Goal: Check status: Check status

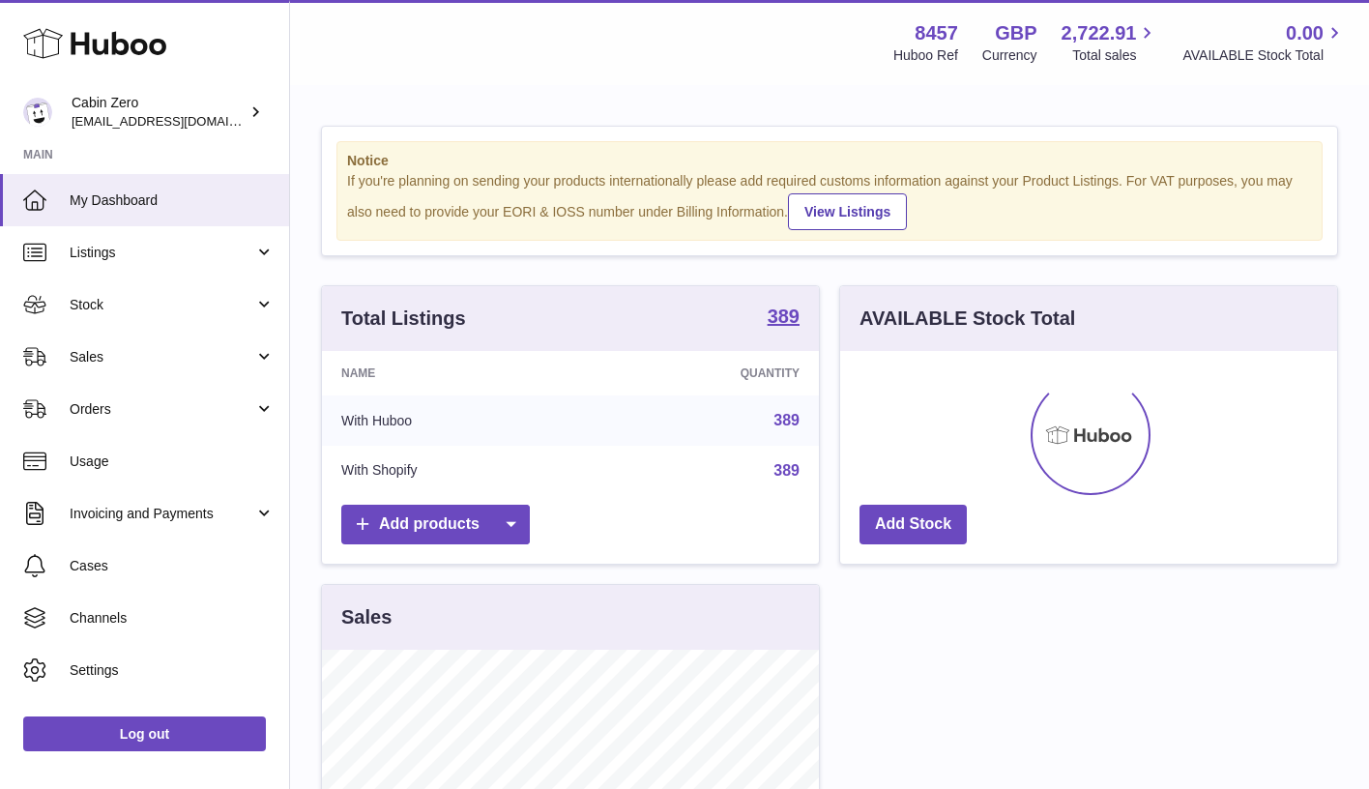
scroll to position [302, 497]
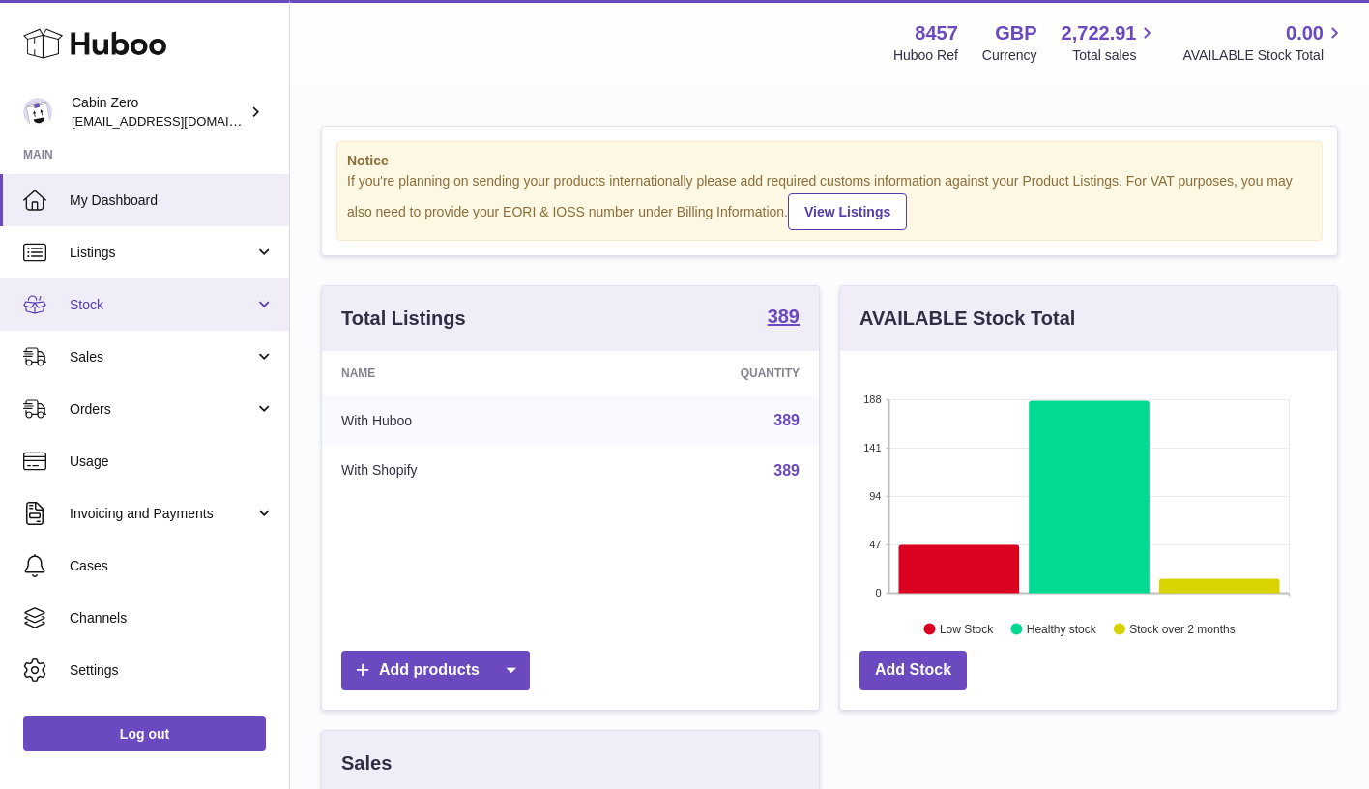
click at [261, 298] on link "Stock" at bounding box center [144, 305] width 289 height 52
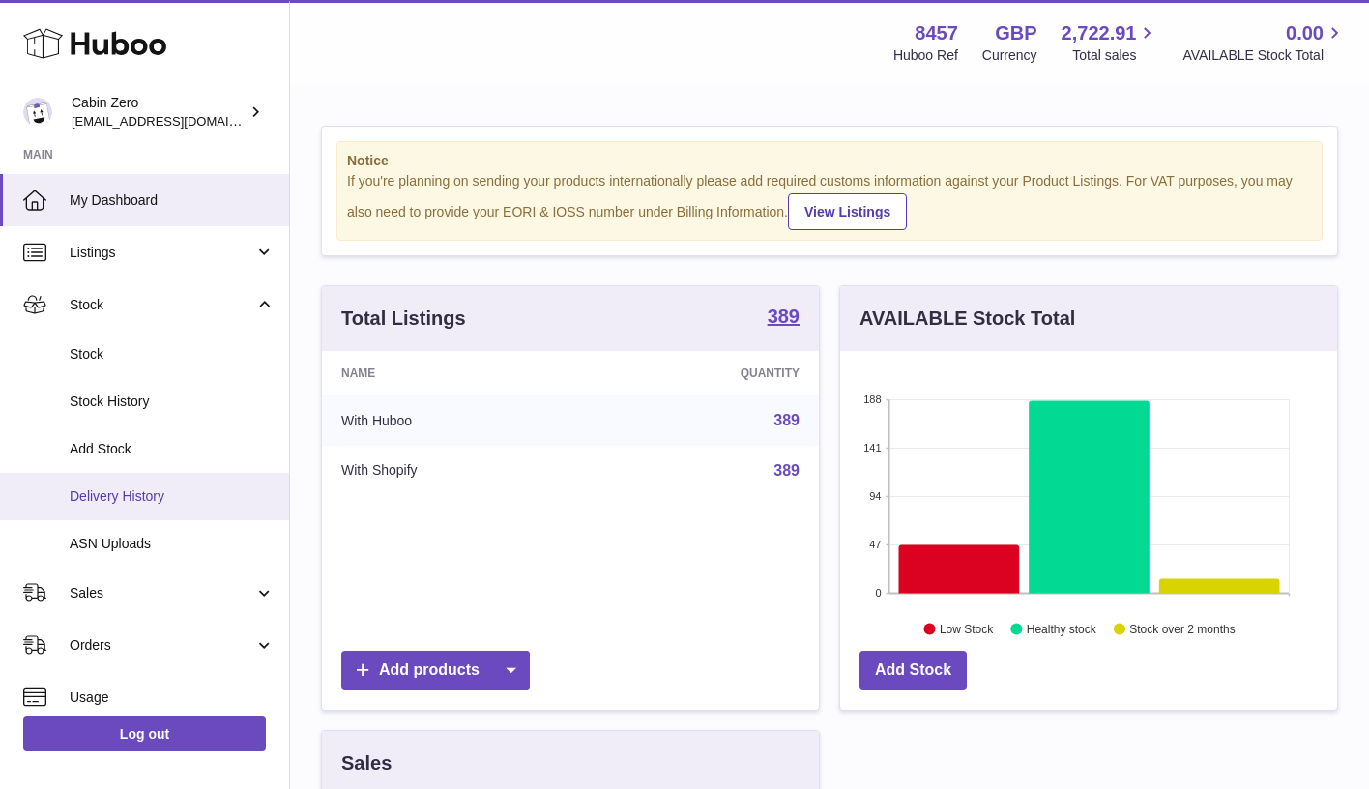
click at [179, 487] on span "Delivery History" at bounding box center [172, 496] width 205 height 18
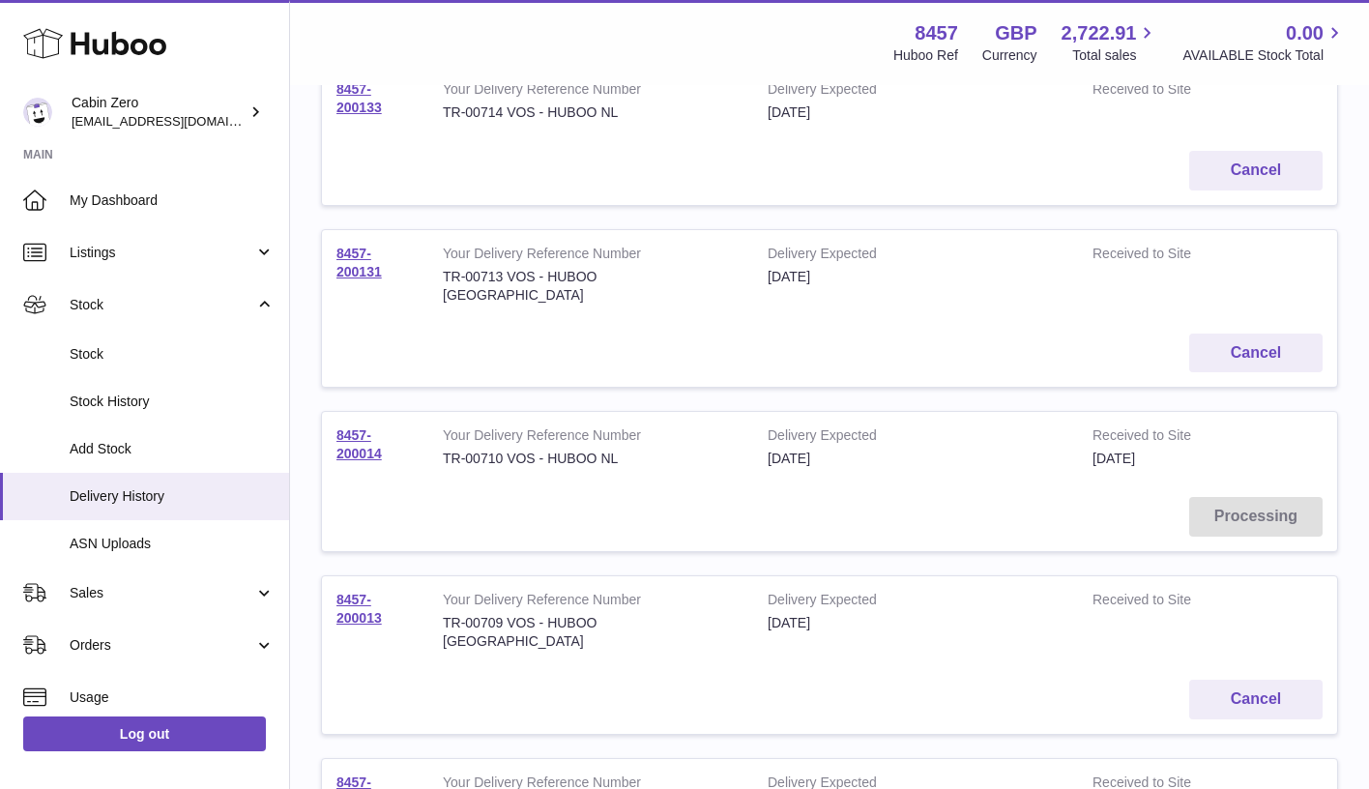
scroll to position [289, 0]
click at [370, 426] on link "8457-200014" at bounding box center [359, 443] width 45 height 34
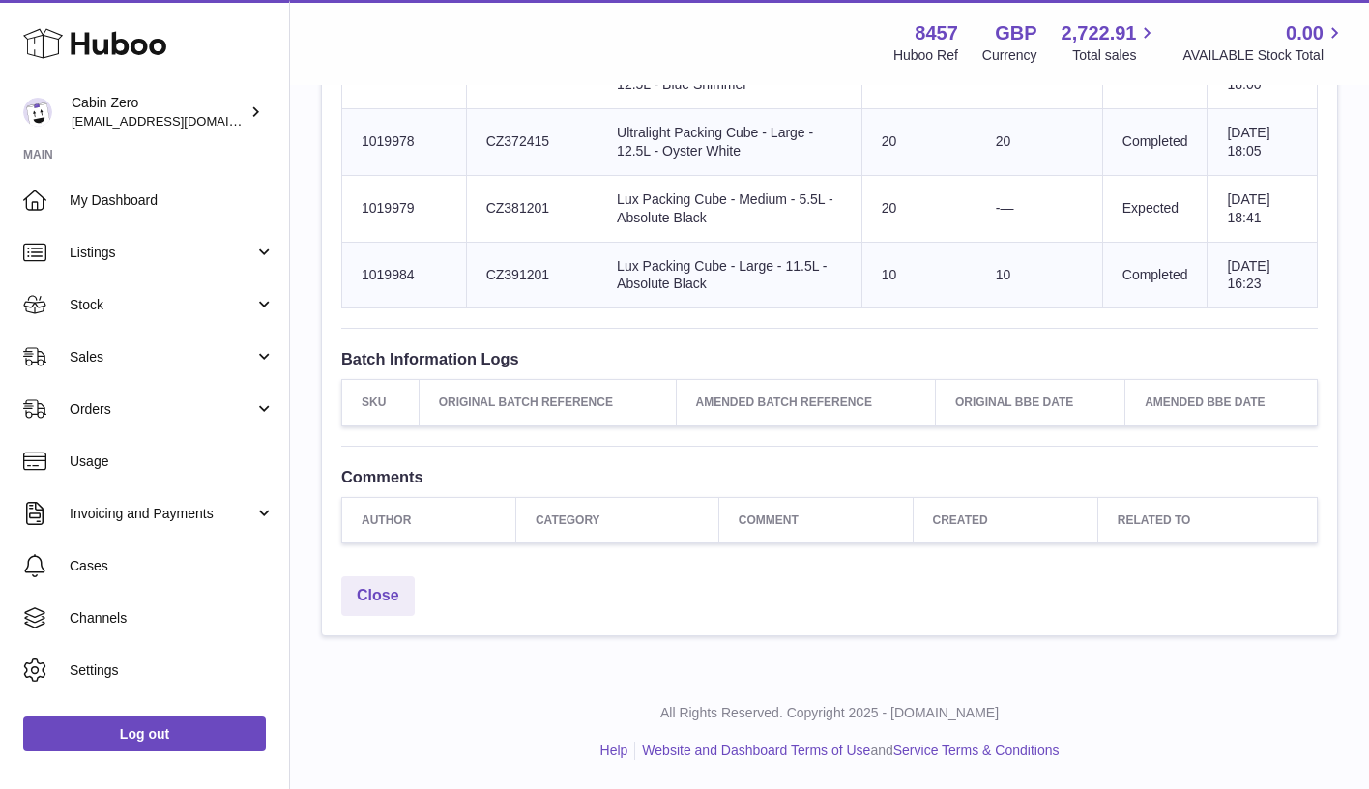
scroll to position [2486, 0]
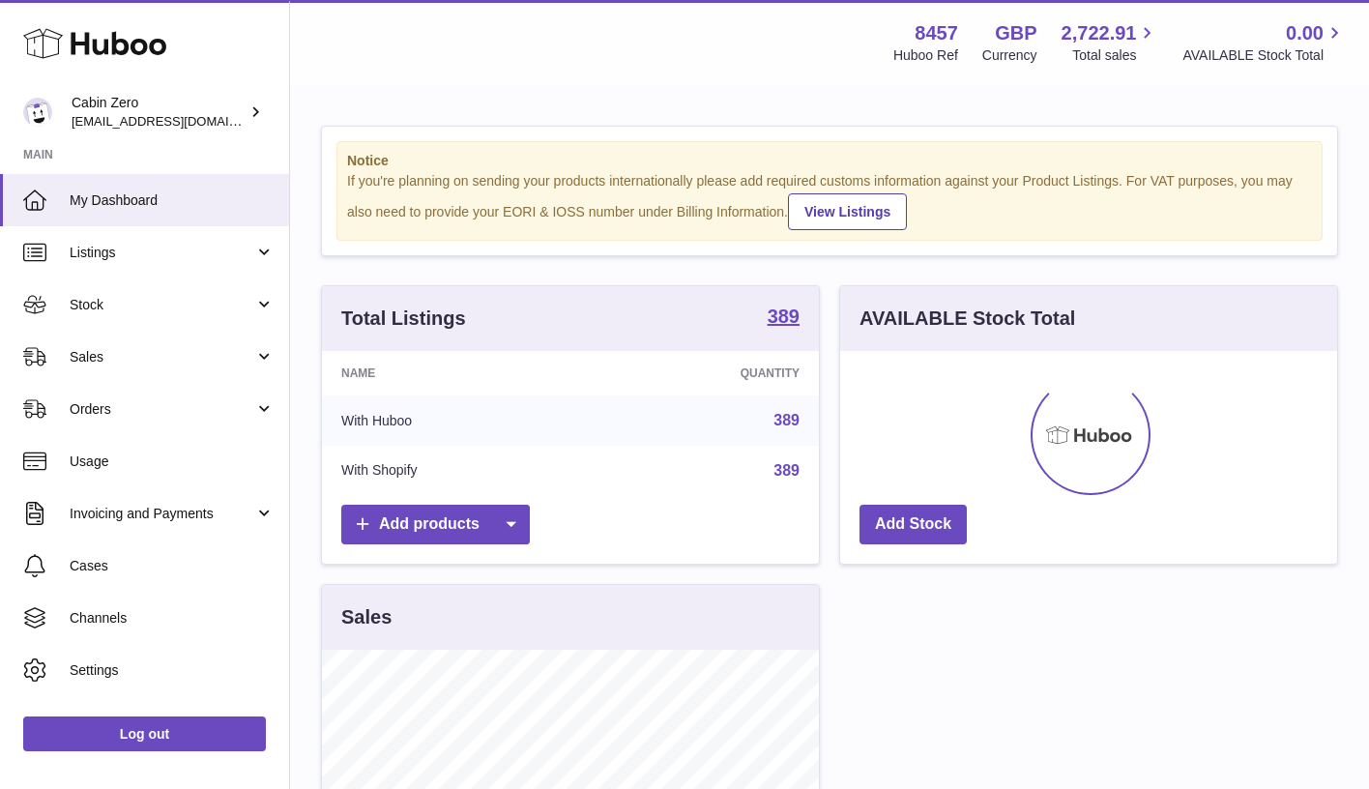
scroll to position [302, 497]
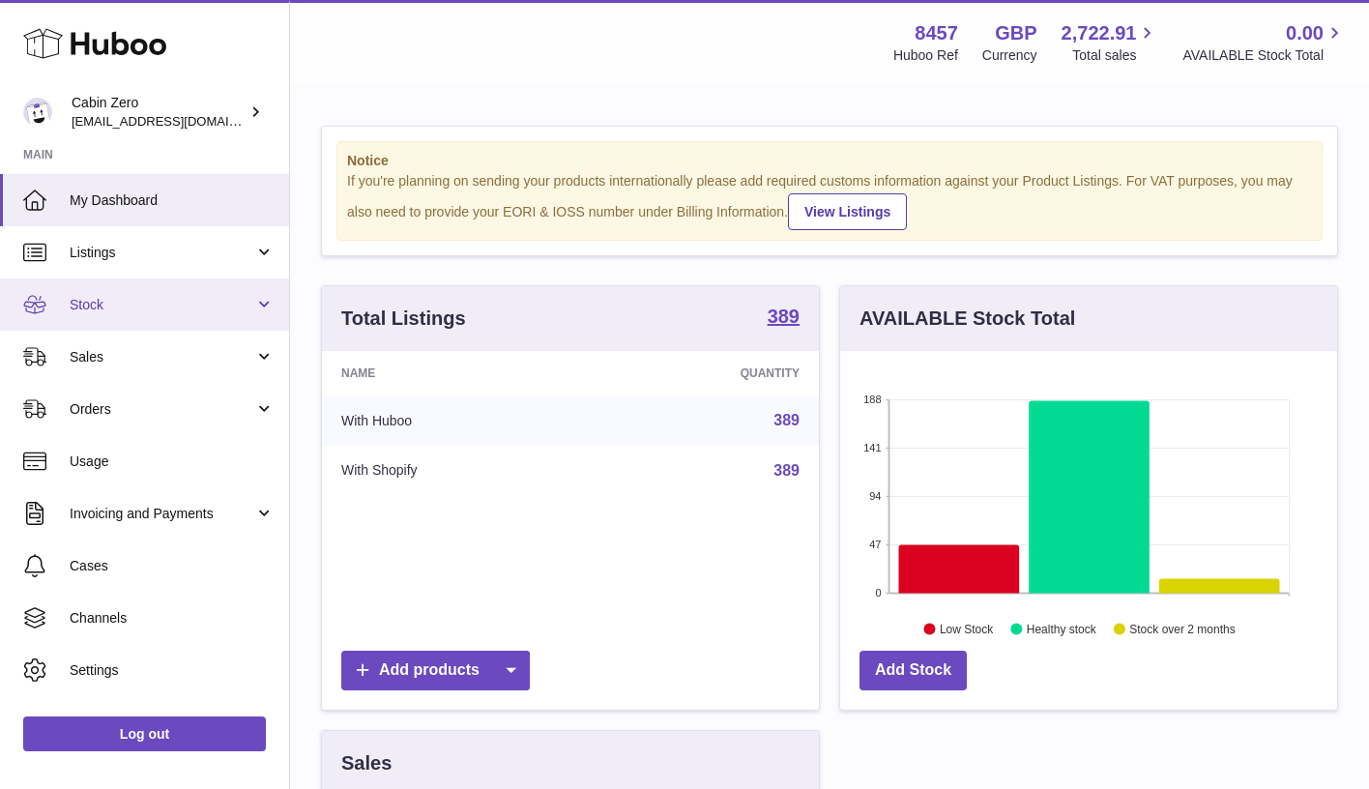
click at [251, 304] on link "Stock" at bounding box center [144, 305] width 289 height 52
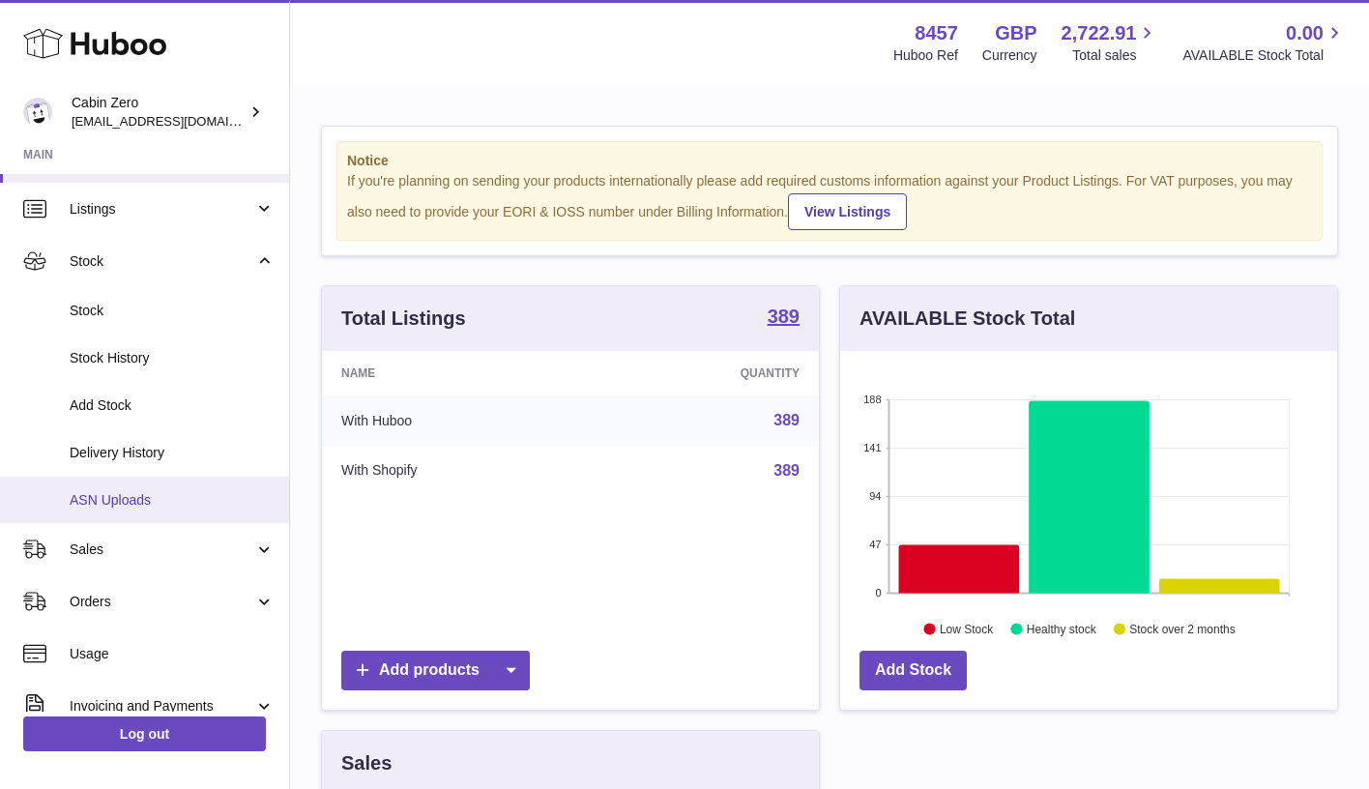
scroll to position [44, 0]
click at [187, 490] on span "ASN Uploads" at bounding box center [172, 499] width 205 height 18
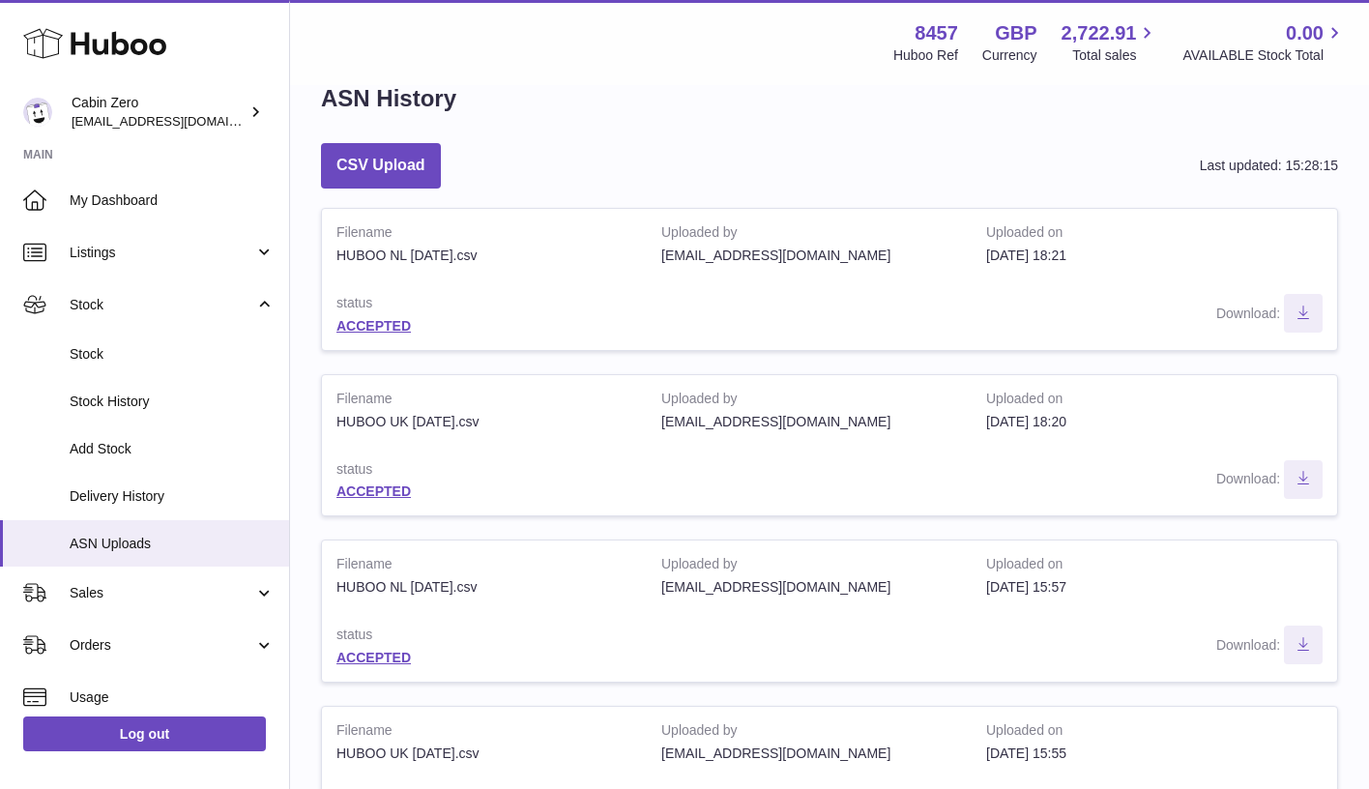
scroll to position [84, 0]
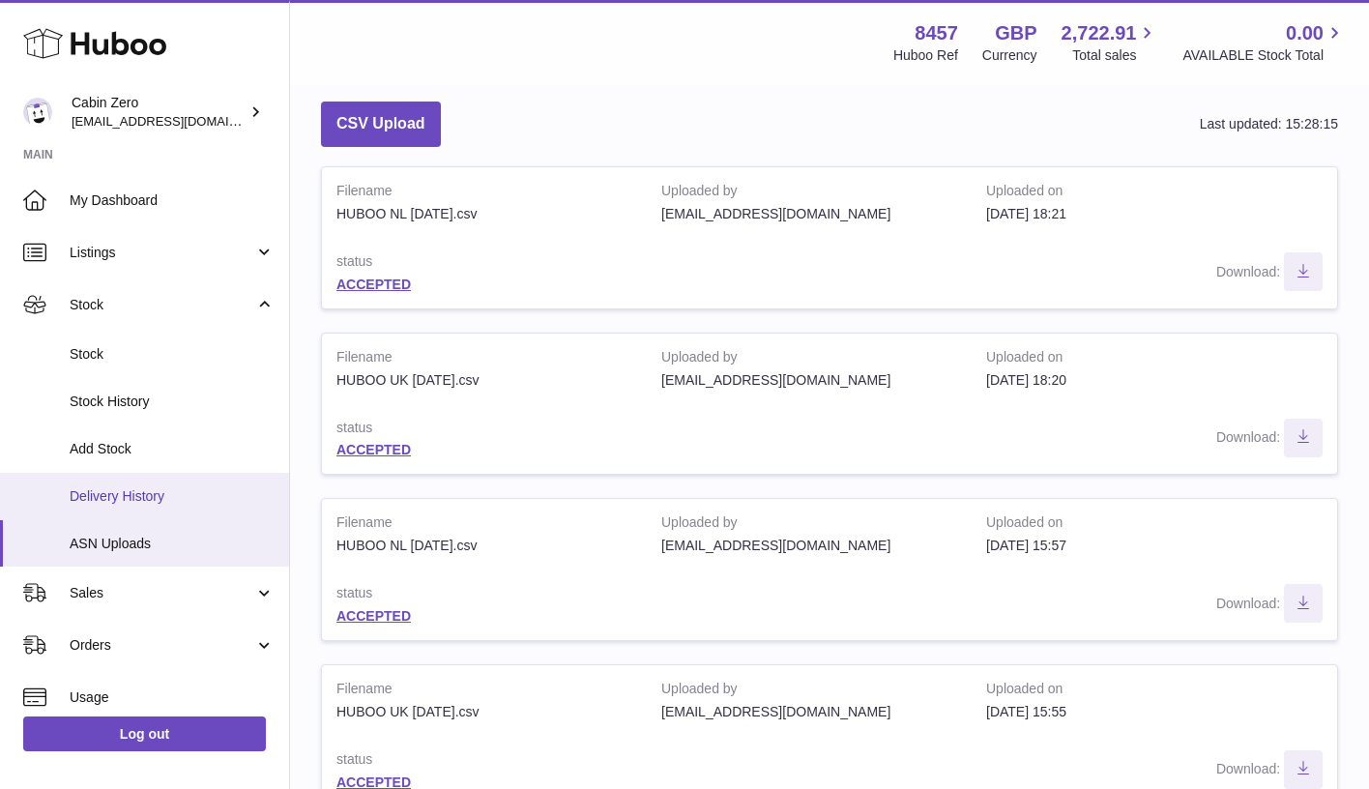
click at [183, 488] on span "Delivery History" at bounding box center [172, 496] width 205 height 18
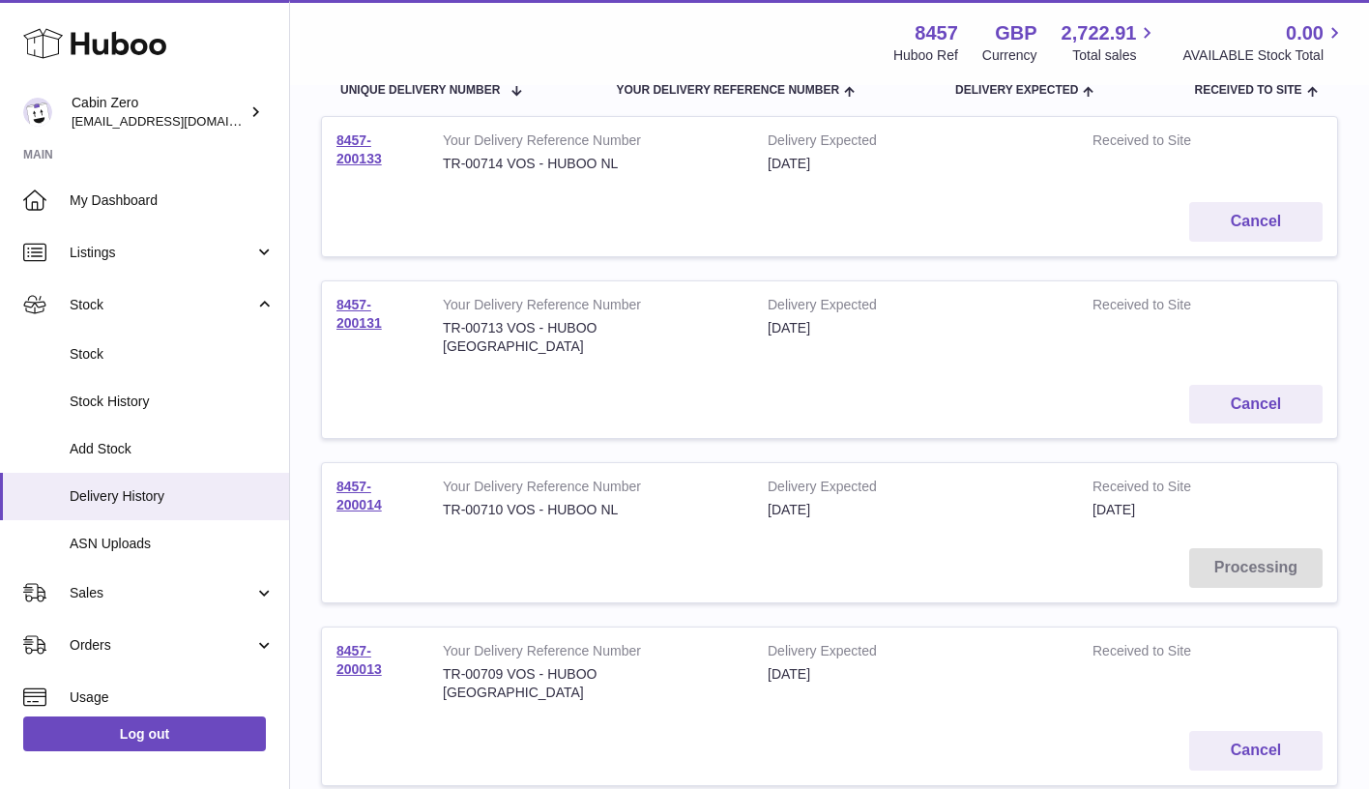
scroll to position [537, 0]
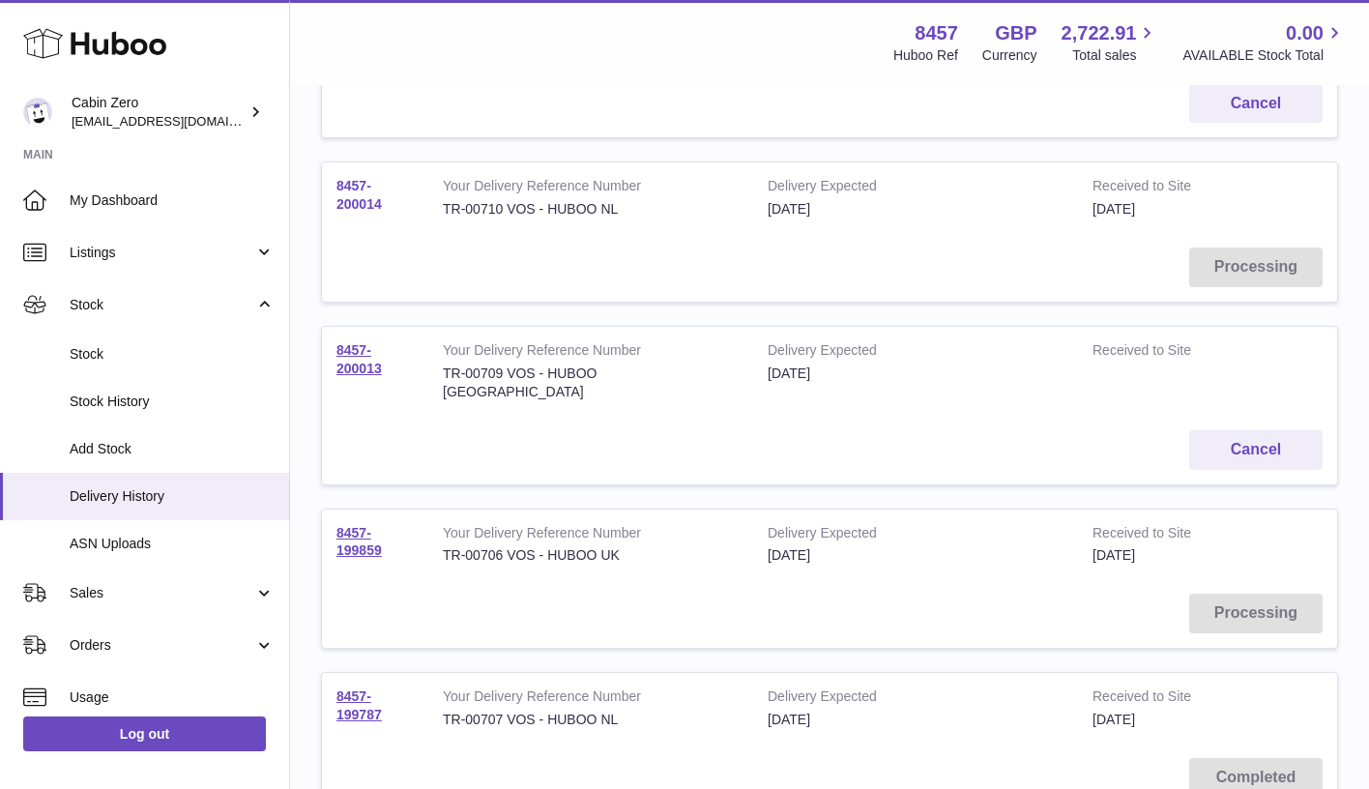
click at [358, 178] on link "8457-200014" at bounding box center [359, 195] width 45 height 34
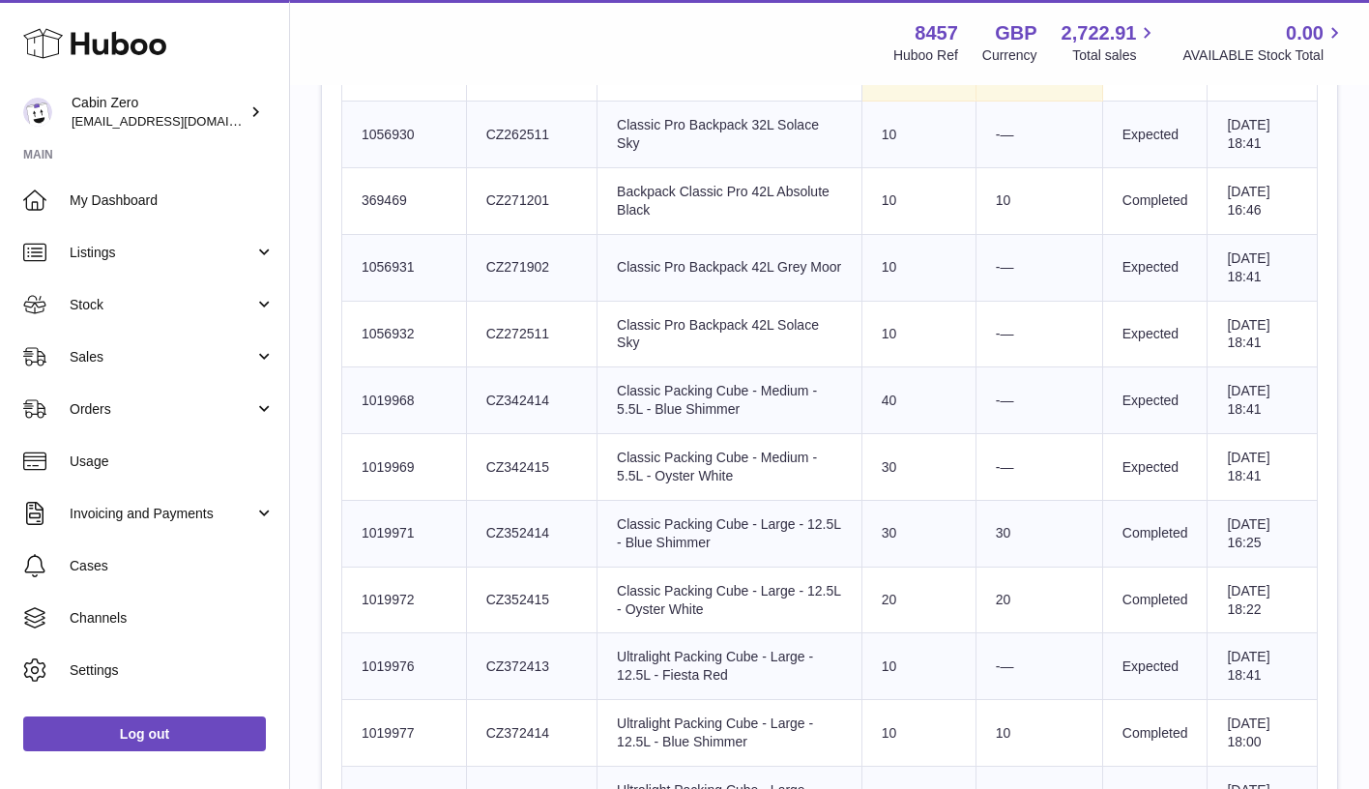
scroll to position [1579, 0]
